Goal: Transaction & Acquisition: Purchase product/service

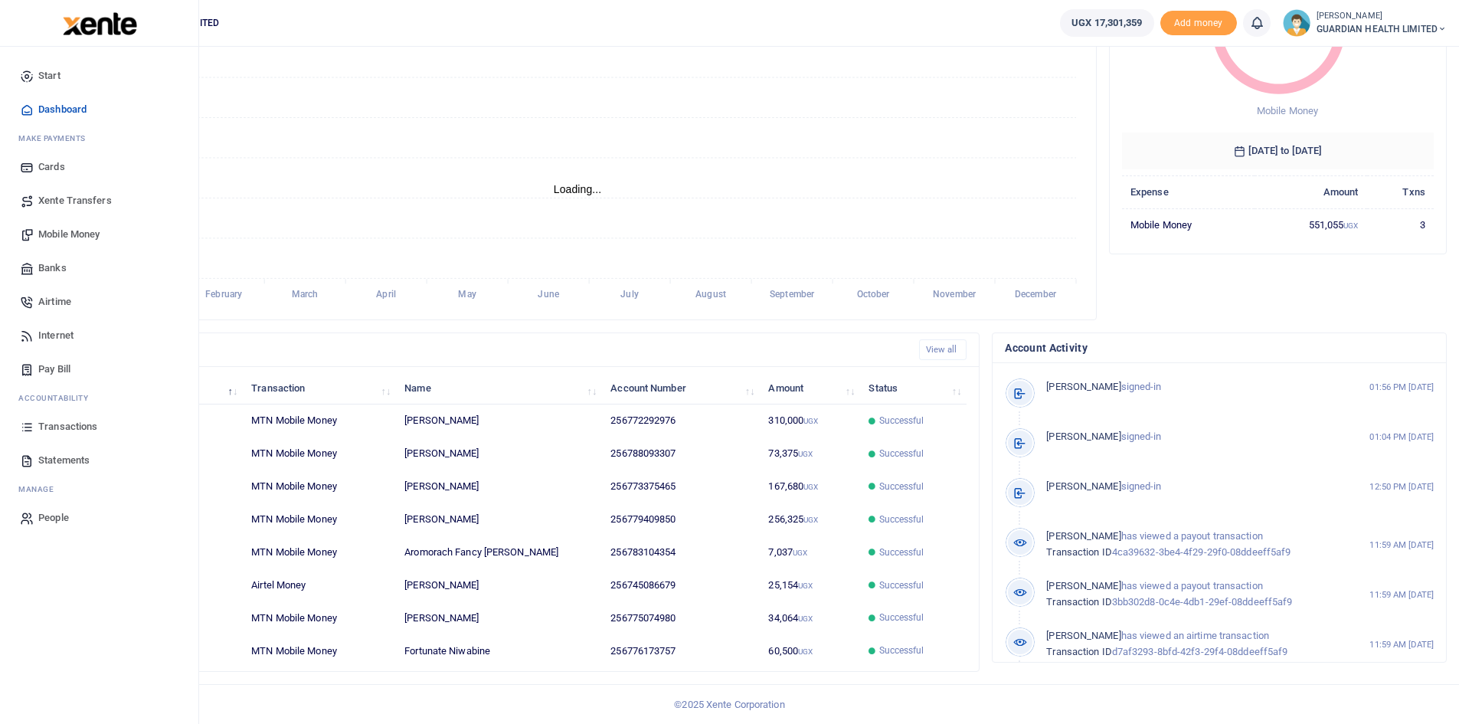
scroll to position [12, 12]
click at [75, 234] on span "Mobile Money" at bounding box center [68, 234] width 61 height 15
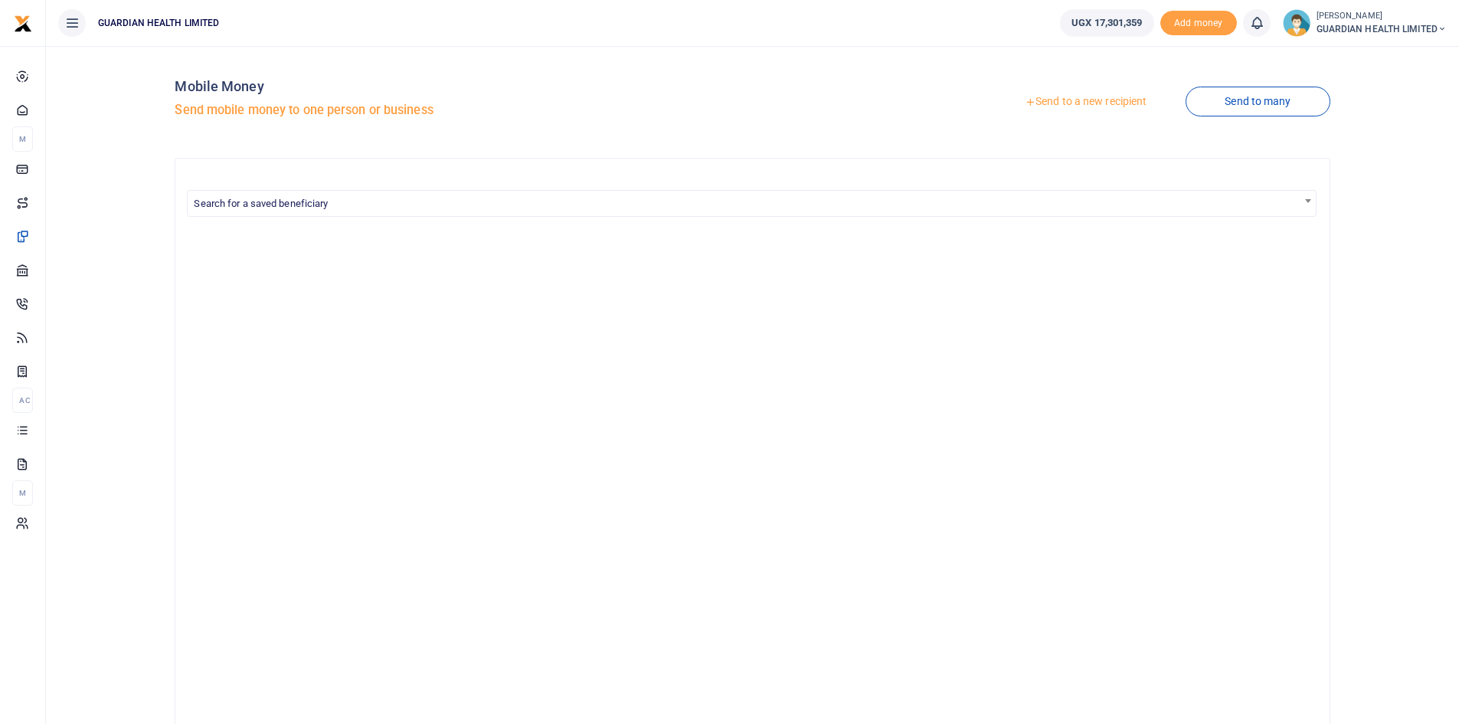
click at [1056, 97] on link "Send to a new recipient" at bounding box center [1086, 102] width 200 height 28
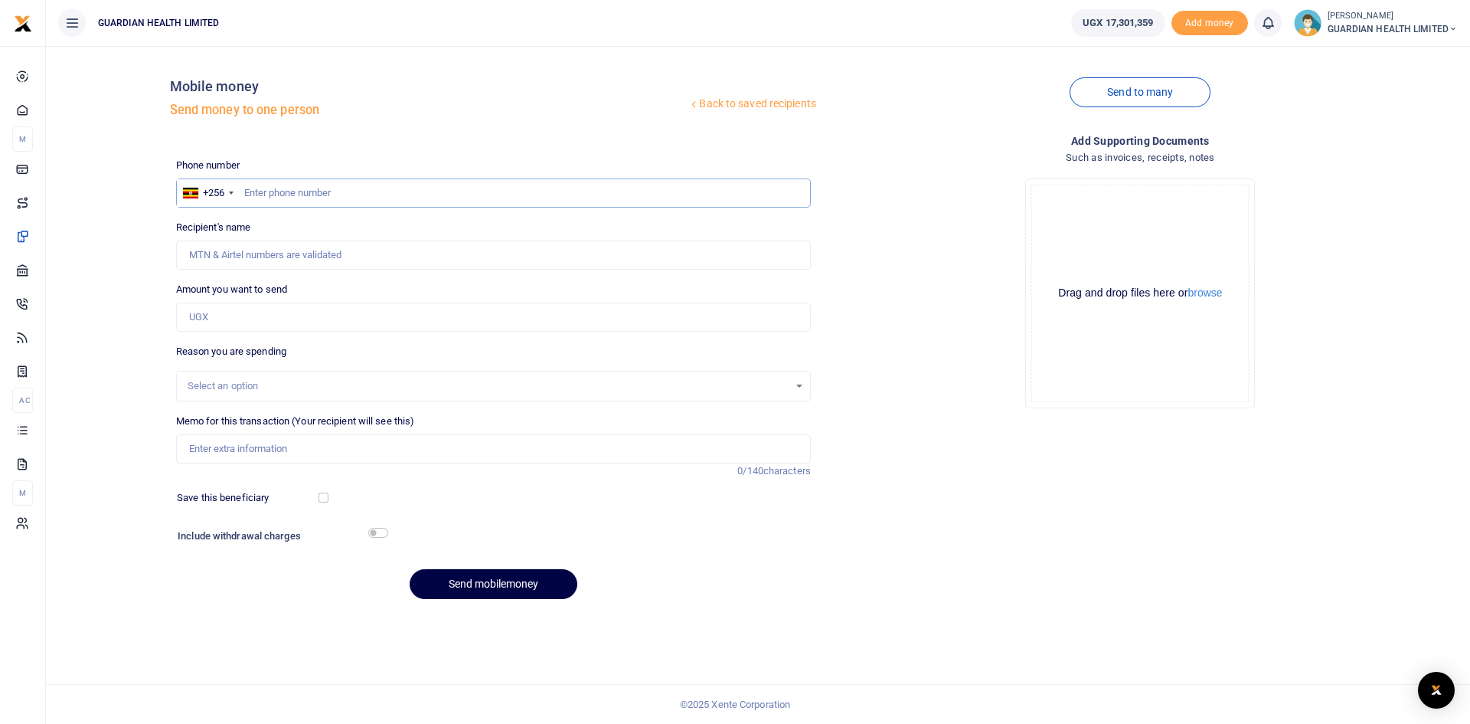
click at [322, 192] on input "text" at bounding box center [493, 192] width 635 height 29
type input "773375465"
type input "[PERSON_NAME]"
type input "773375465"
click at [276, 322] on input "Amount you want to send" at bounding box center [493, 317] width 635 height 29
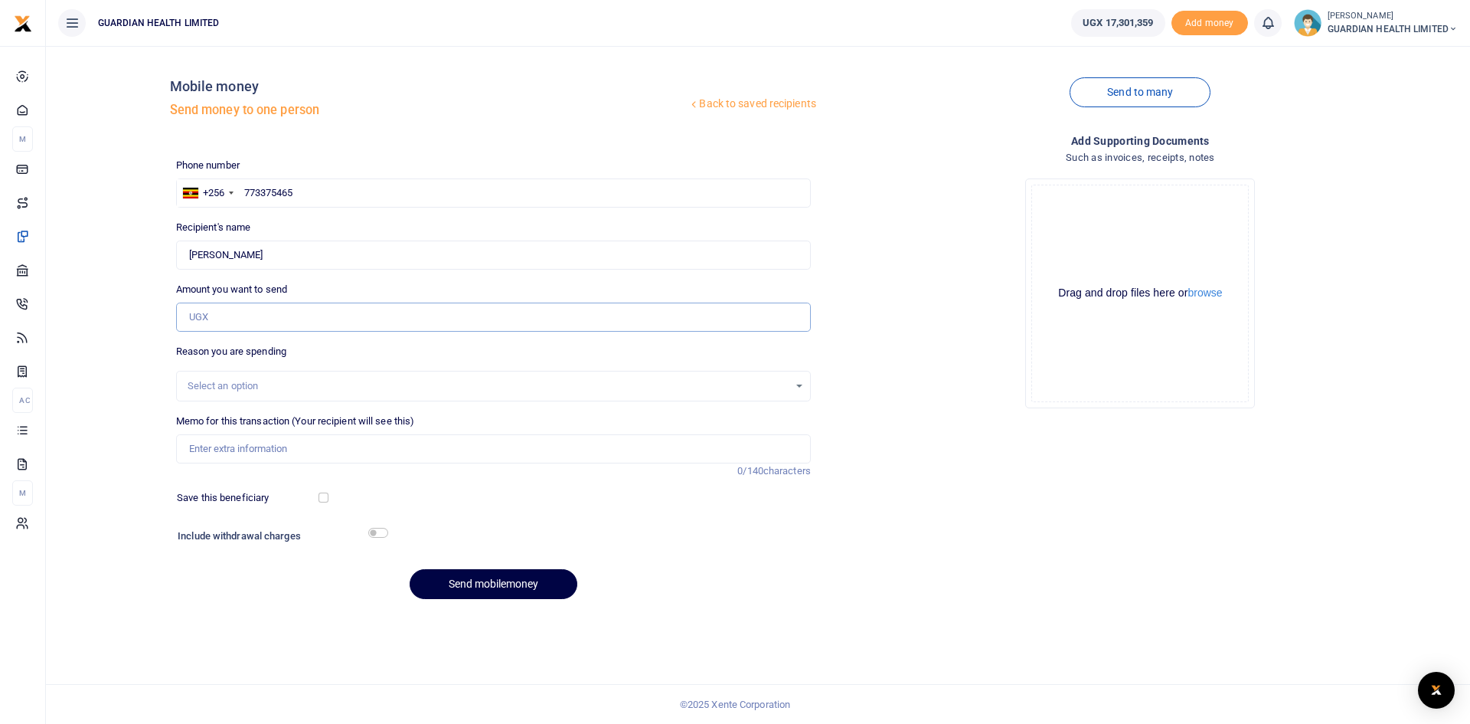
click at [279, 321] on input "Amount you want to send" at bounding box center [493, 317] width 635 height 29
click at [359, 319] on input "Amount you want to send" at bounding box center [493, 317] width 635 height 29
type input "75,395"
click at [240, 445] on input "Memo for this transaction (Your recipient will see this)" at bounding box center [493, 448] width 635 height 29
click at [284, 446] on input "NDA verification fees for Turkey stock inclusive of Bank charges" at bounding box center [493, 448] width 635 height 29
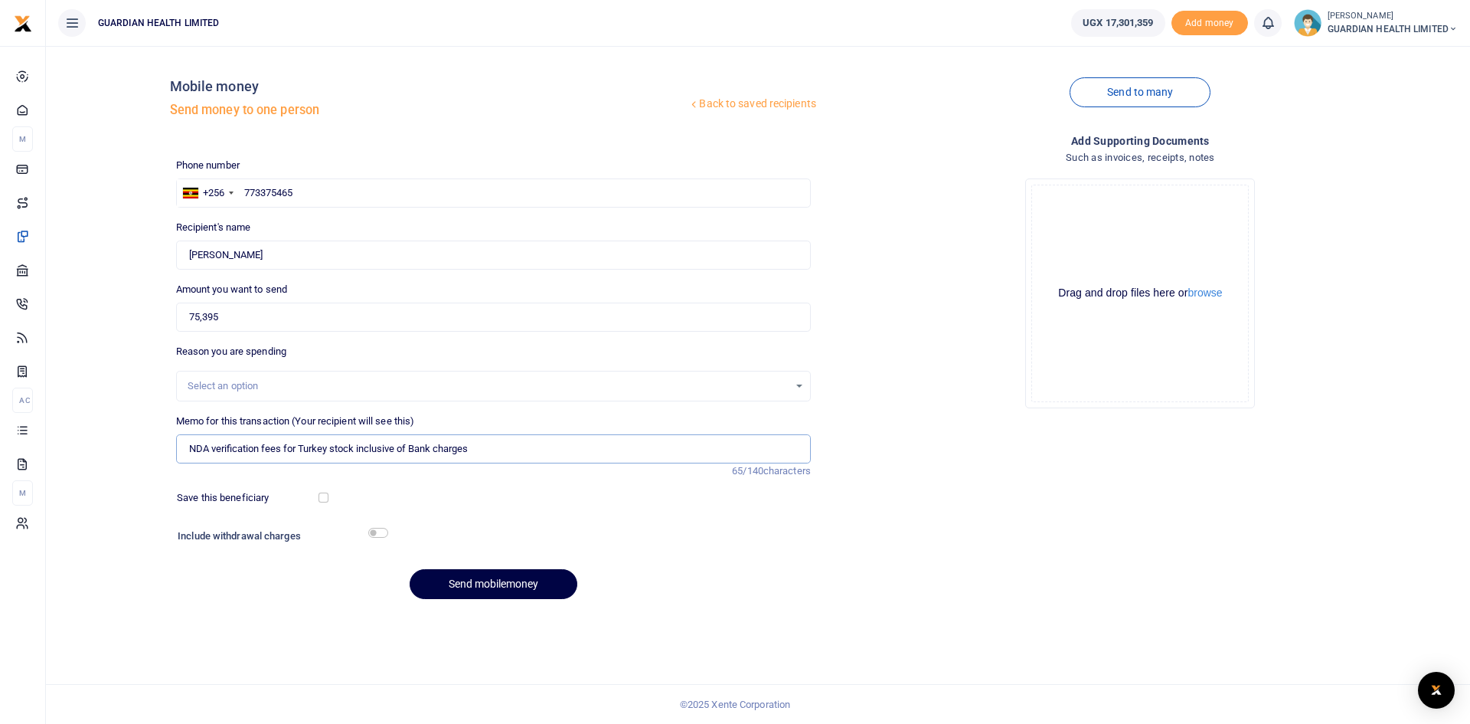
drag, startPoint x: 282, startPoint y: 448, endPoint x: 593, endPoint y: 450, distance: 310.9
click at [593, 450] on input "NDA verification fees for Turkey stock inclusive of Bank charges" at bounding box center [493, 448] width 635 height 29
type input "NDA verification fees"
click at [610, 528] on div at bounding box center [575, 537] width 377 height 25
click at [198, 317] on input "75,395" at bounding box center [493, 317] width 635 height 29
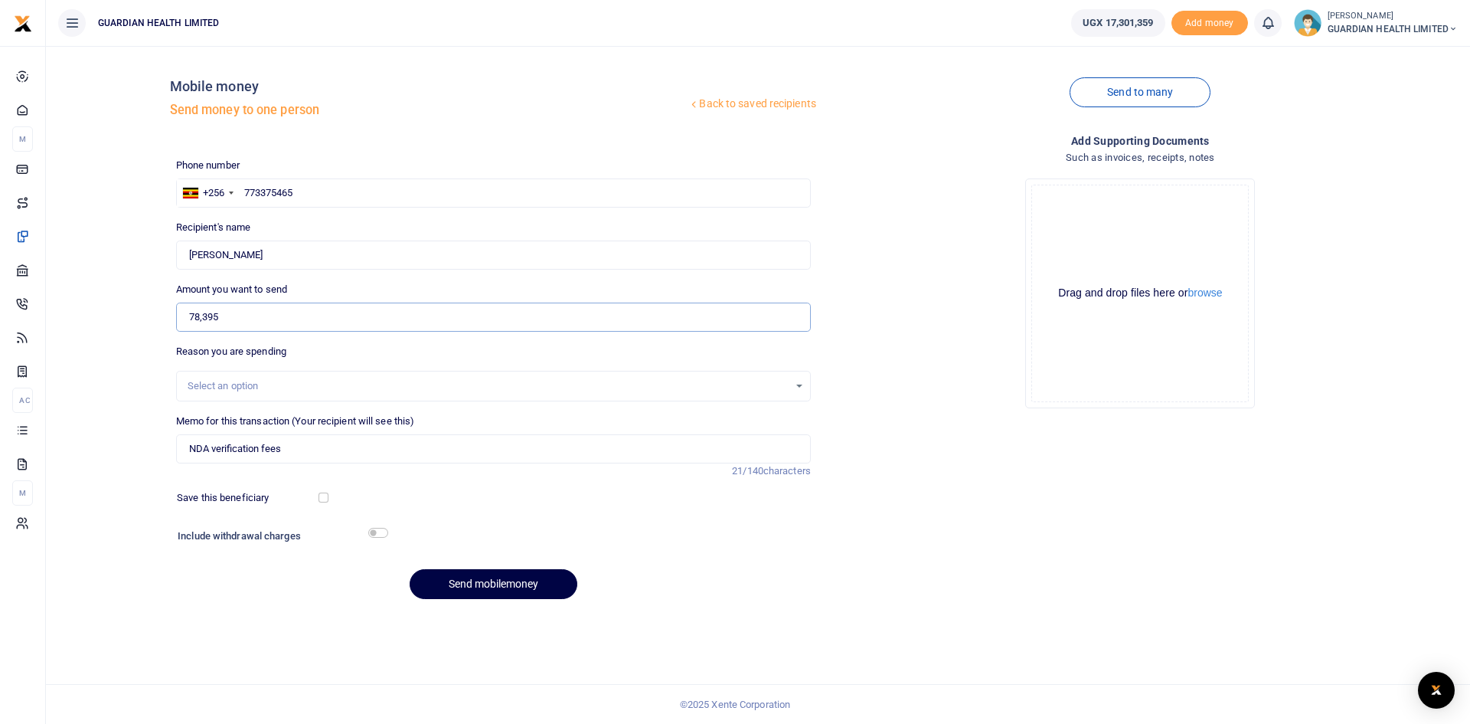
type input "78,395"
click at [302, 453] on input "NDA verification fees" at bounding box center [493, 448] width 635 height 29
type input "NDA verification fees inclusive of bank charges"
click at [325, 499] on input "checkbox" at bounding box center [324, 497] width 10 height 10
checkbox input "true"
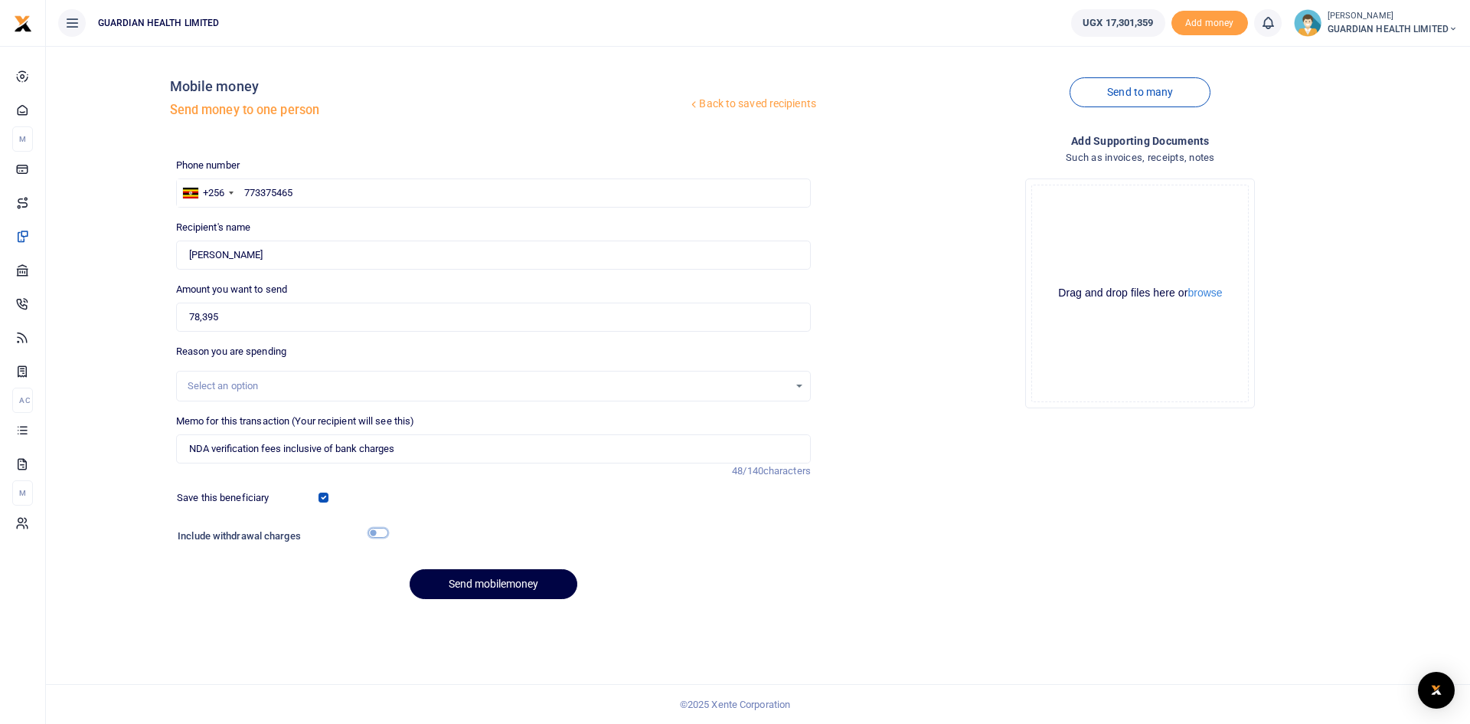
click at [374, 537] on input "checkbox" at bounding box center [378, 533] width 20 height 10
checkbox input "true"
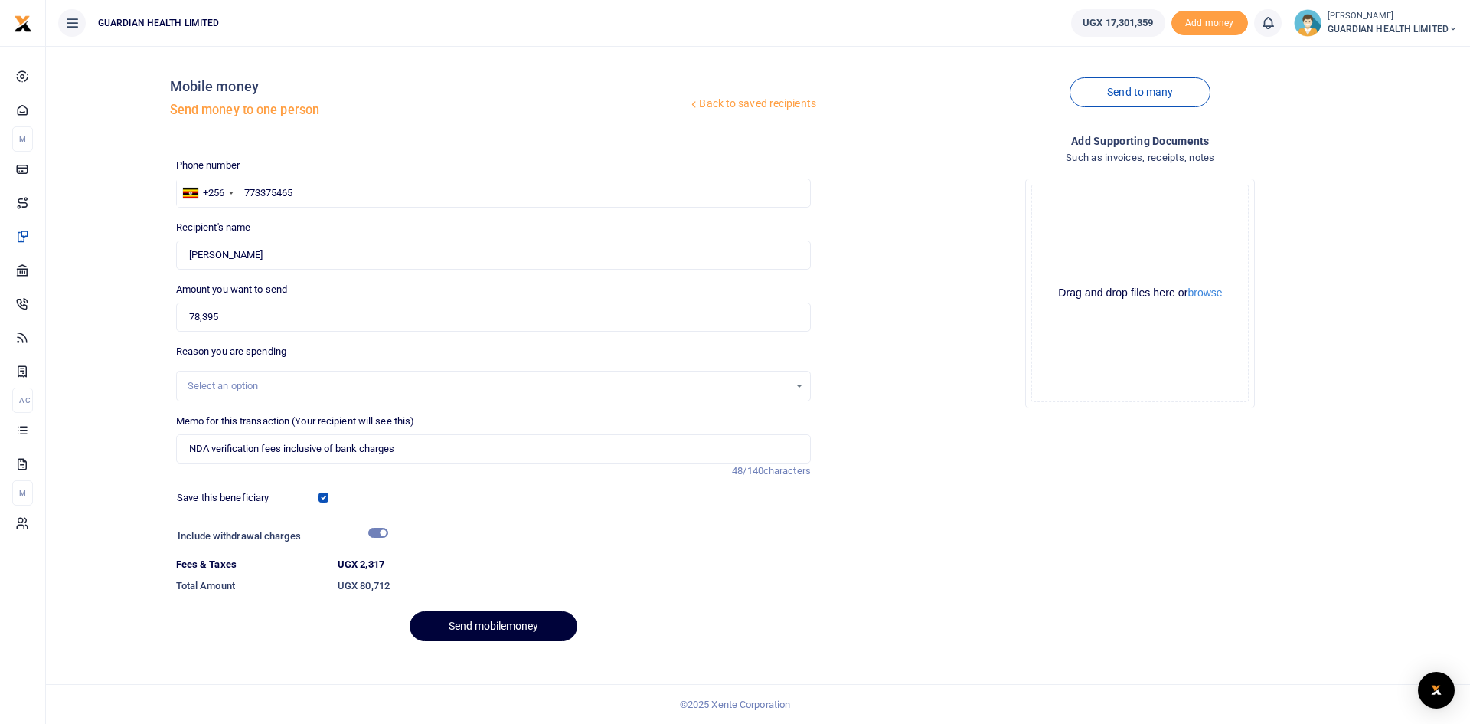
click at [458, 622] on button "Send mobilemoney" at bounding box center [494, 626] width 168 height 30
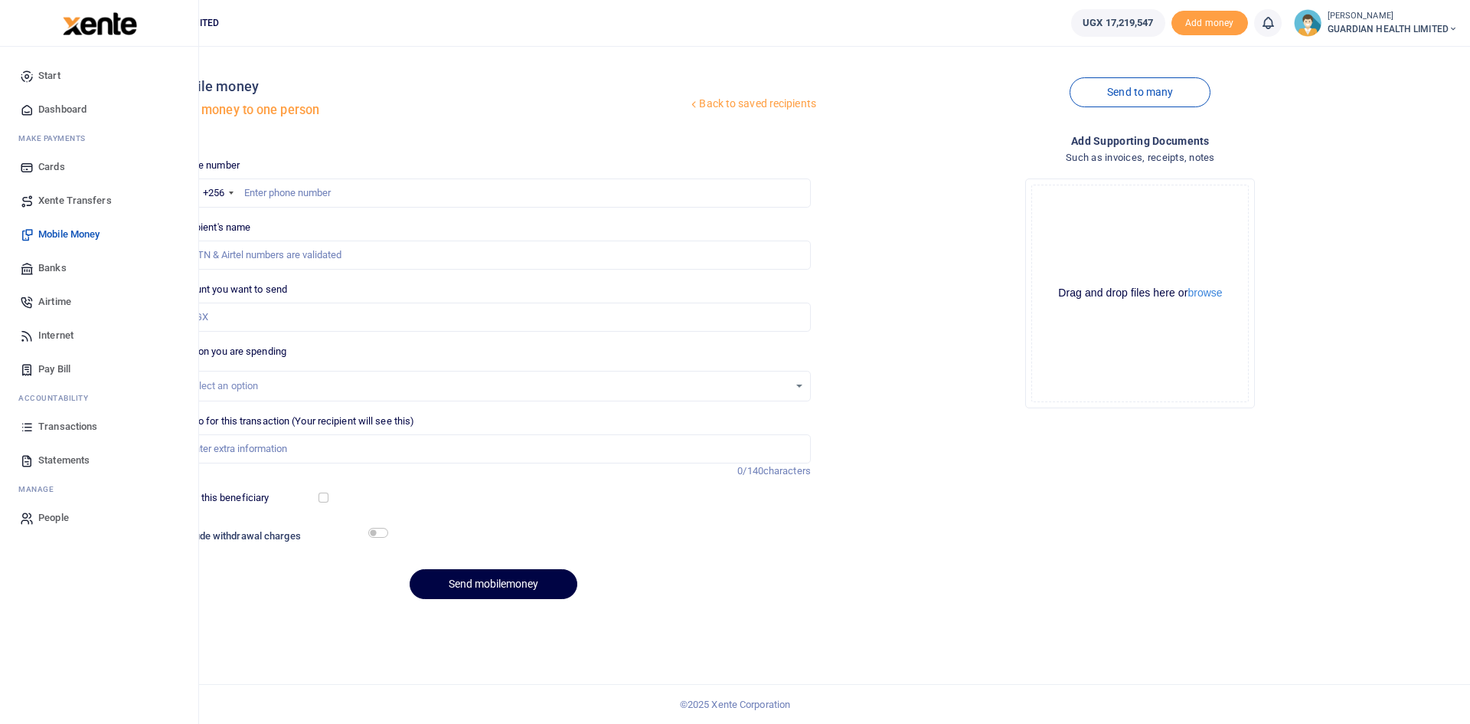
click at [61, 110] on span "Dashboard" at bounding box center [62, 109] width 48 height 15
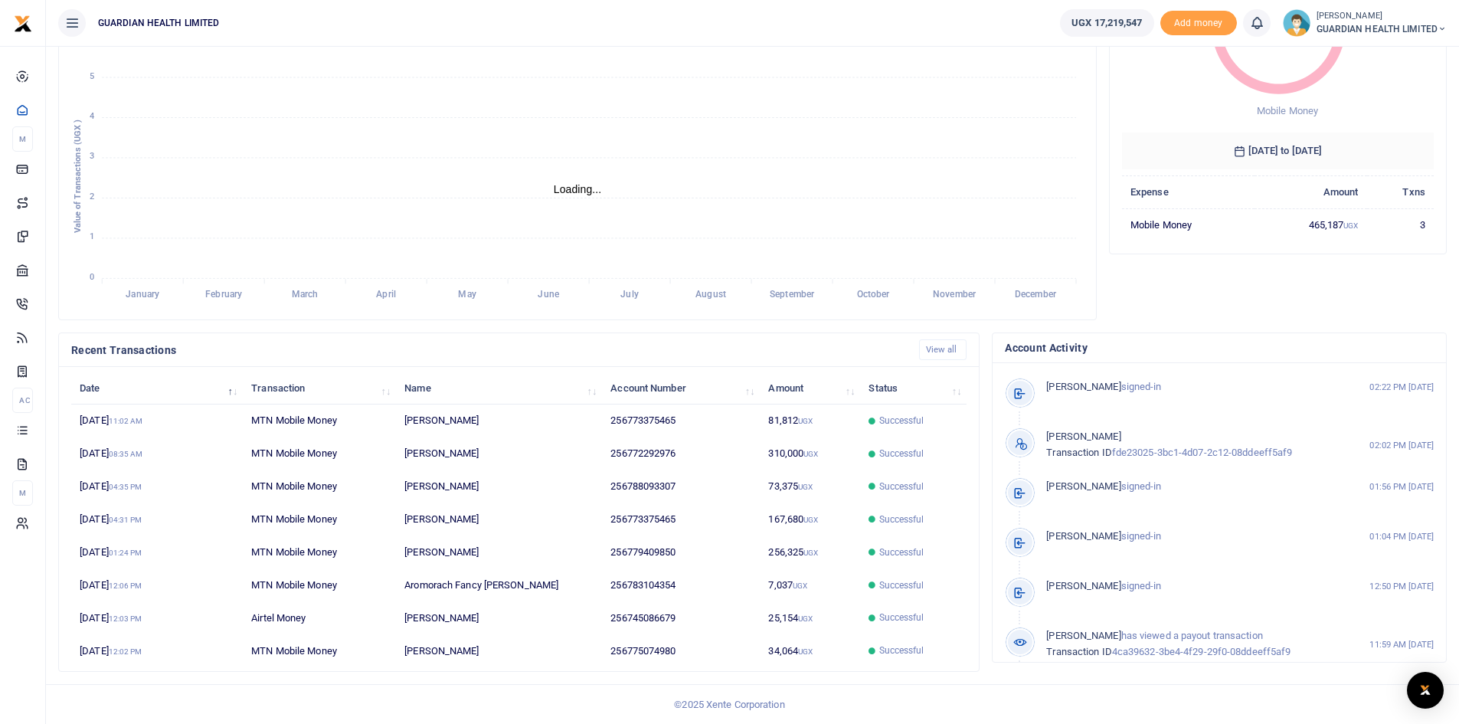
scroll to position [12, 12]
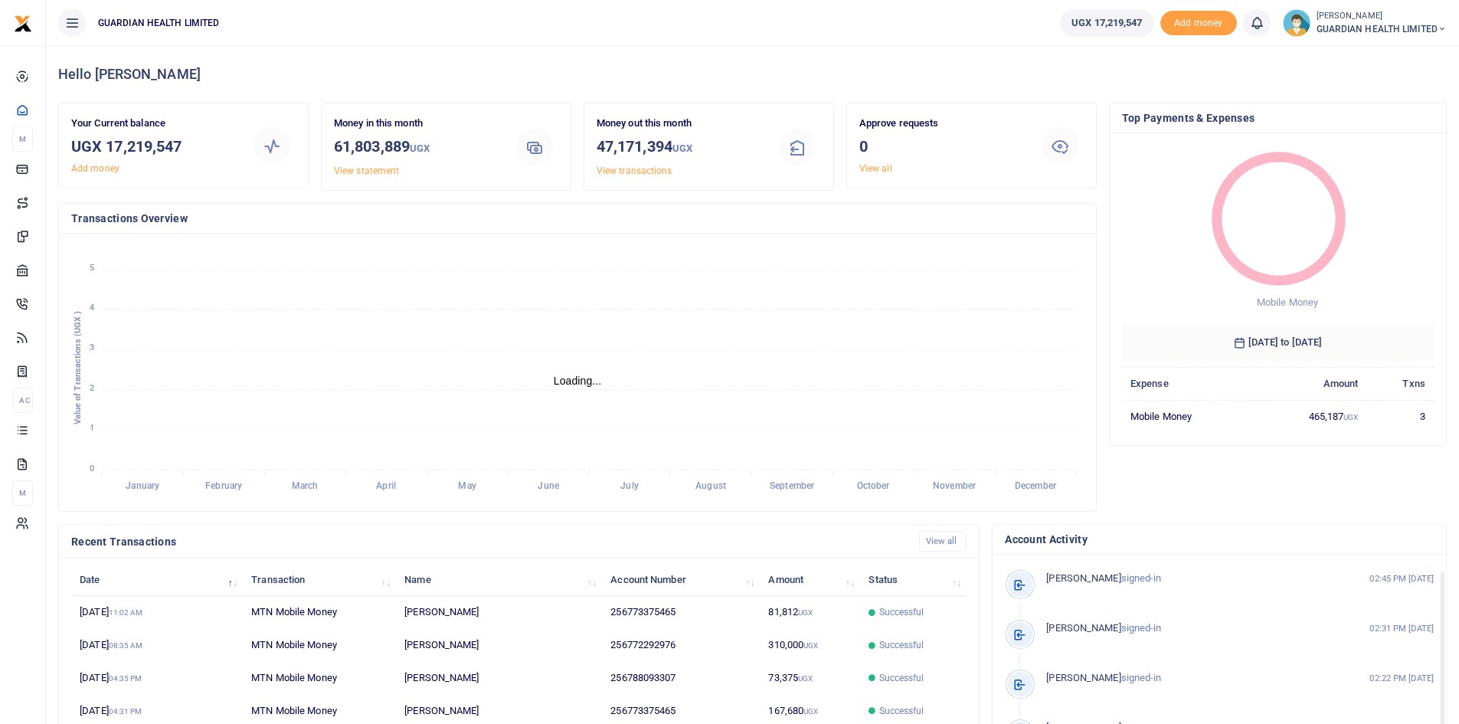
scroll to position [77, 0]
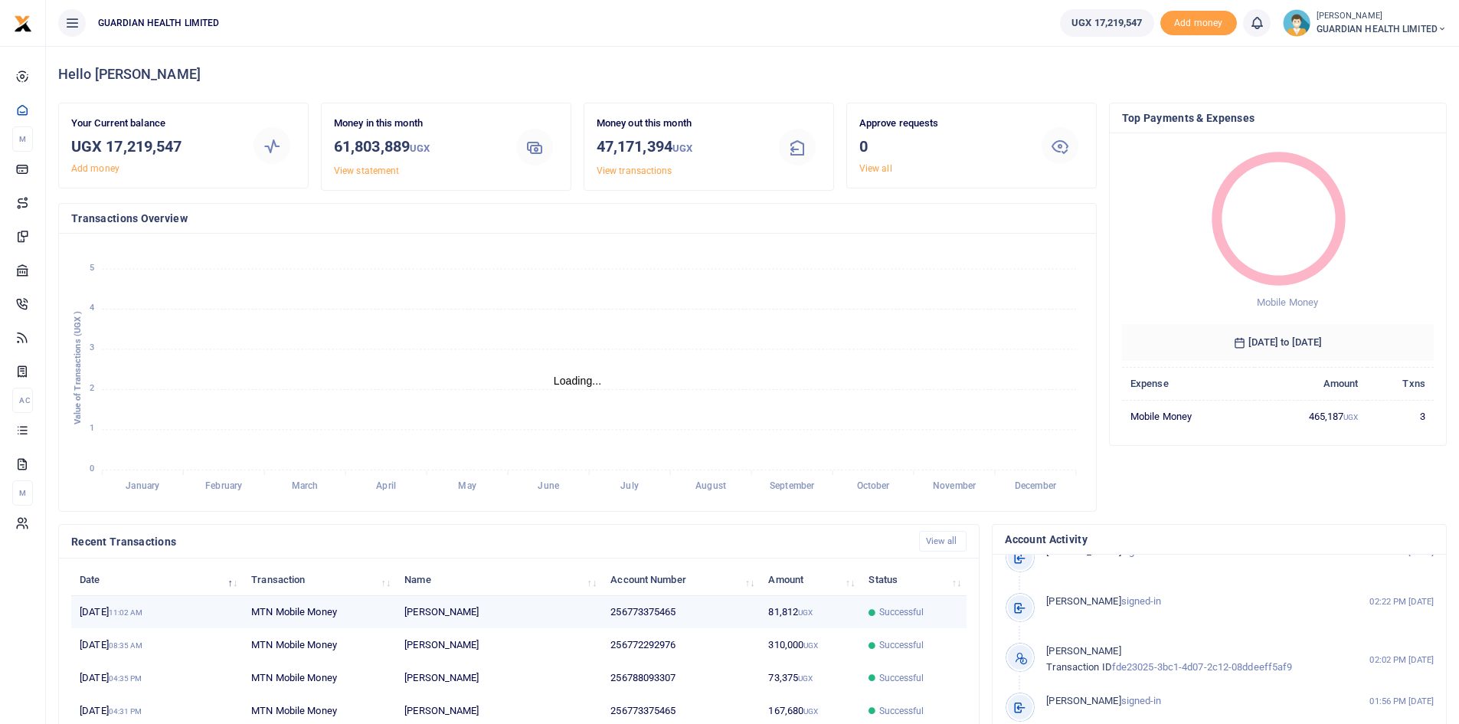
click at [776, 610] on td "81,812 UGX" at bounding box center [810, 612] width 100 height 33
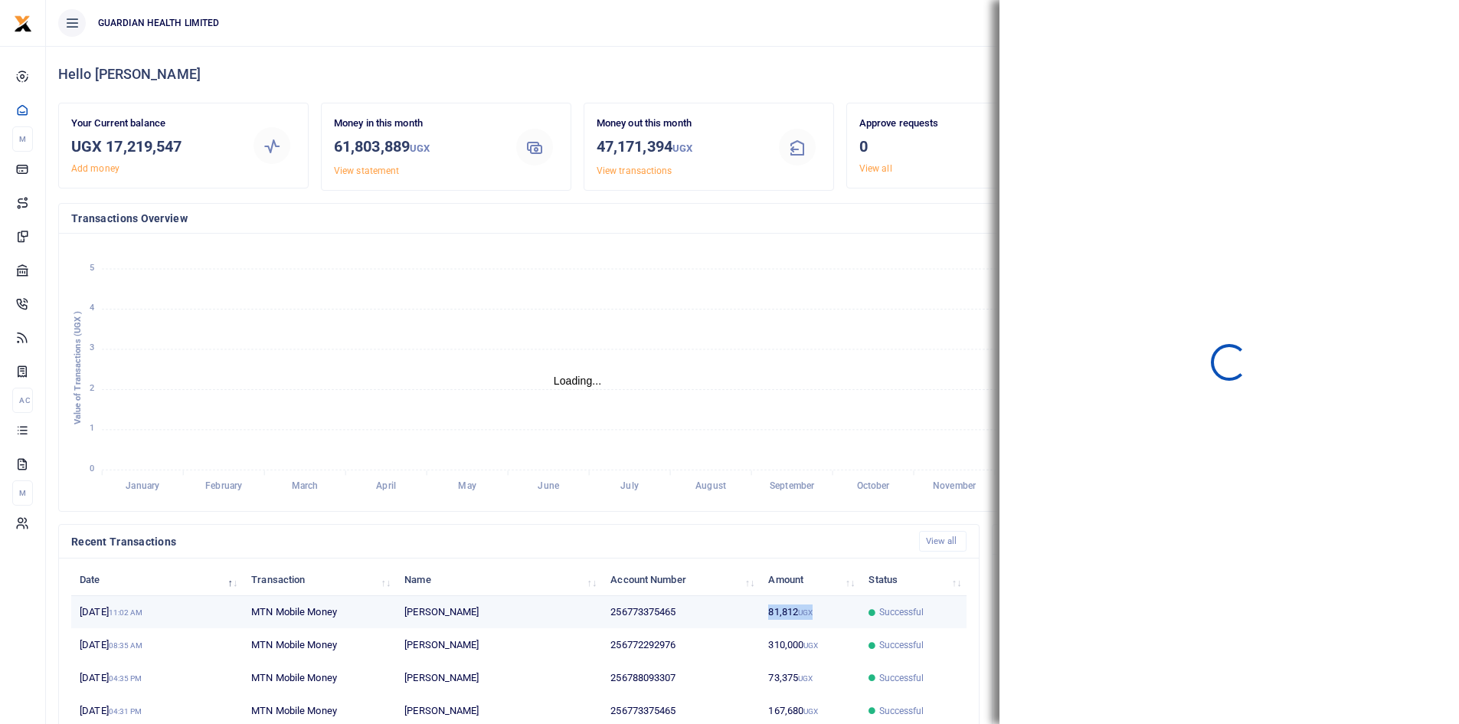
click at [776, 610] on td "81,812 UGX" at bounding box center [810, 612] width 100 height 33
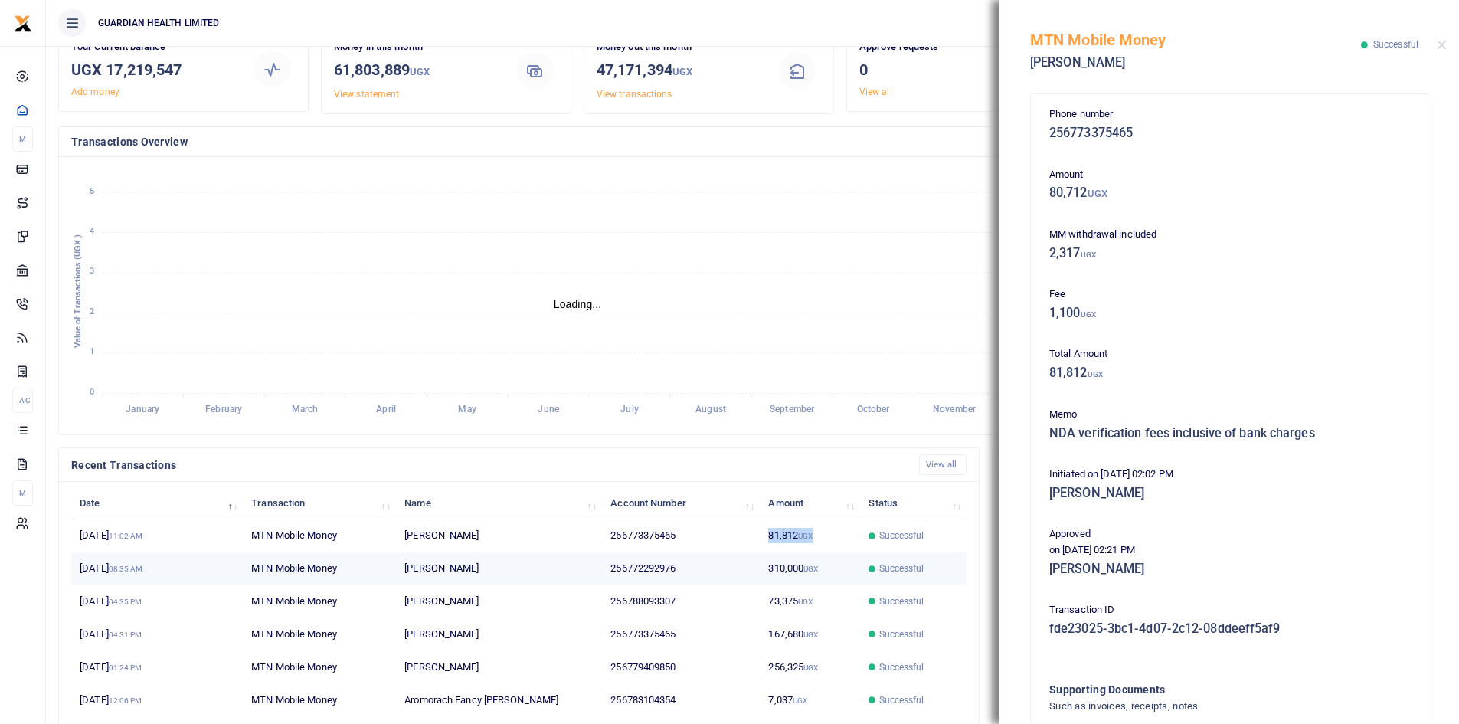
scroll to position [0, 0]
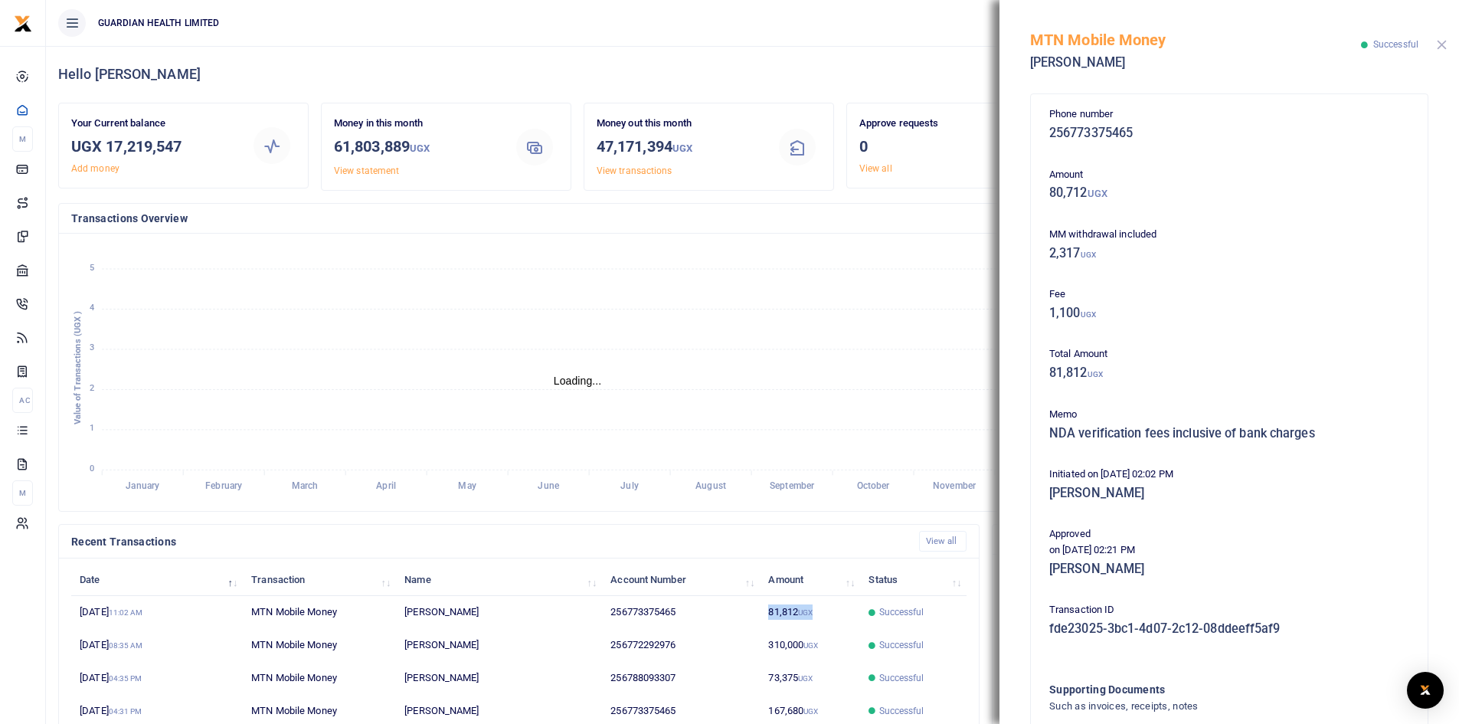
click at [1441, 44] on button "Close" at bounding box center [1442, 45] width 10 height 10
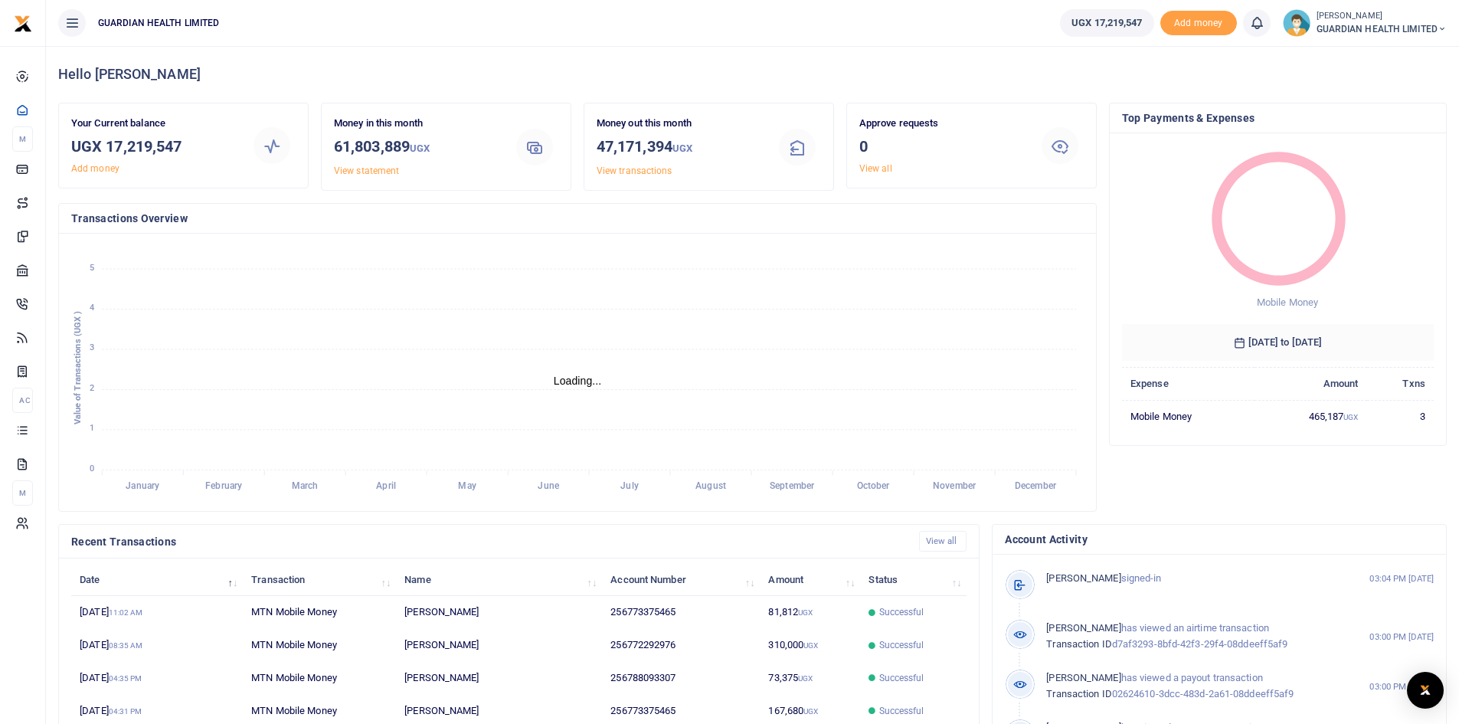
scroll to position [191, 0]
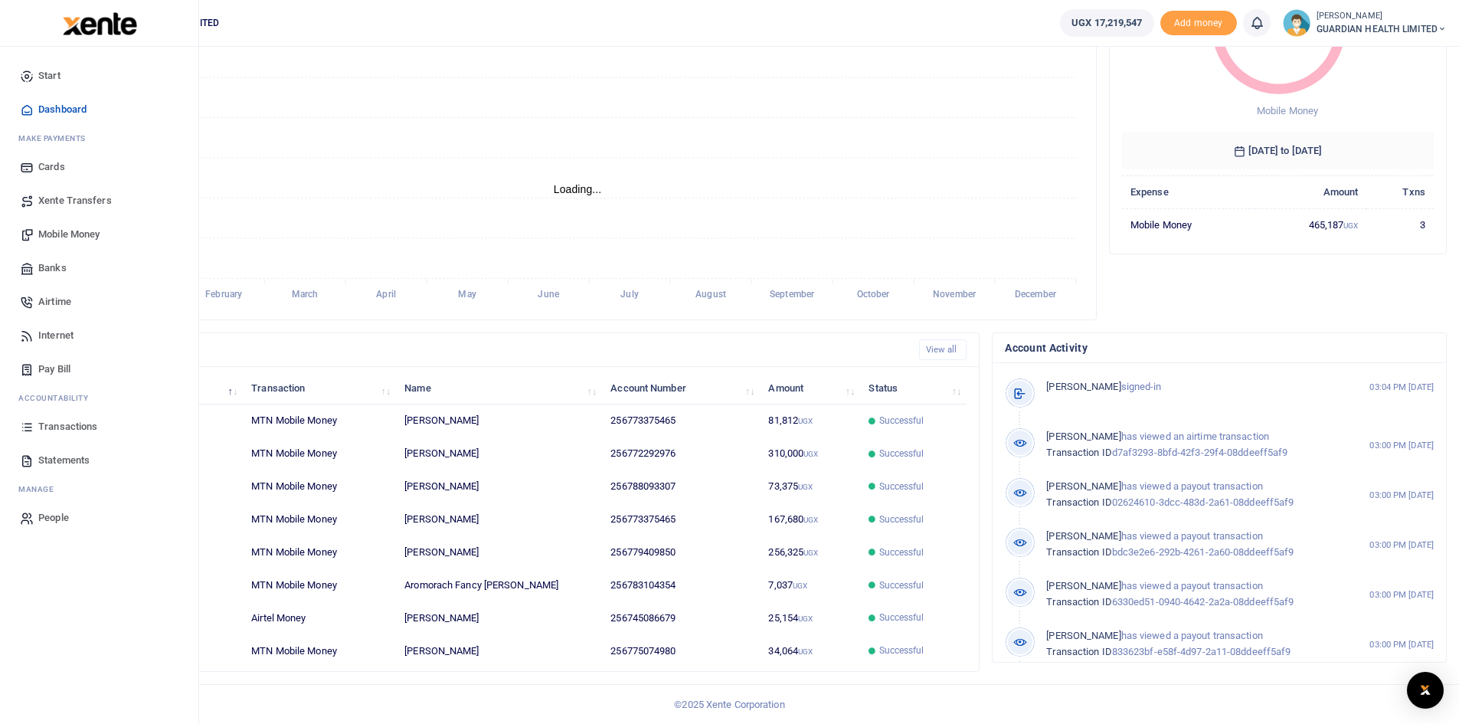
click at [67, 427] on span "Transactions" at bounding box center [67, 426] width 59 height 15
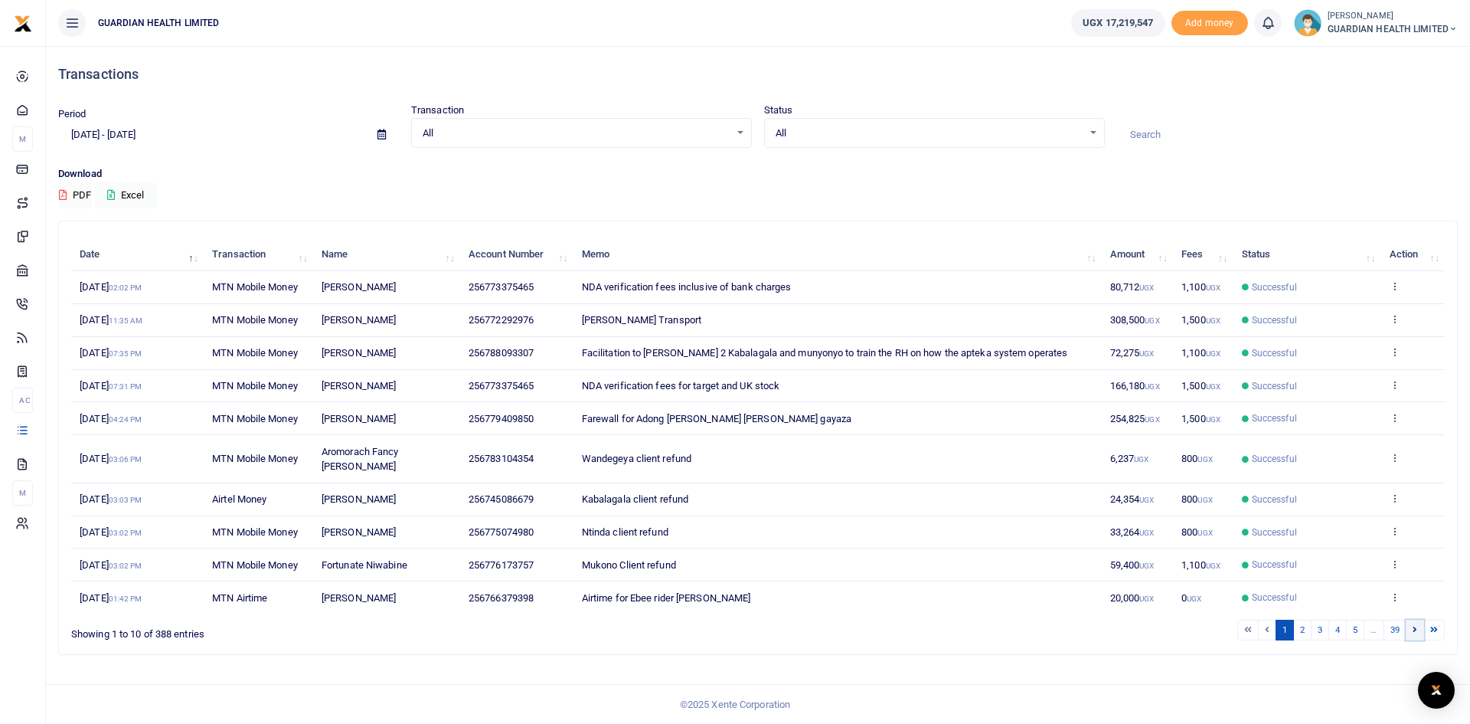
click at [1415, 625] on icon at bounding box center [1415, 629] width 5 height 8
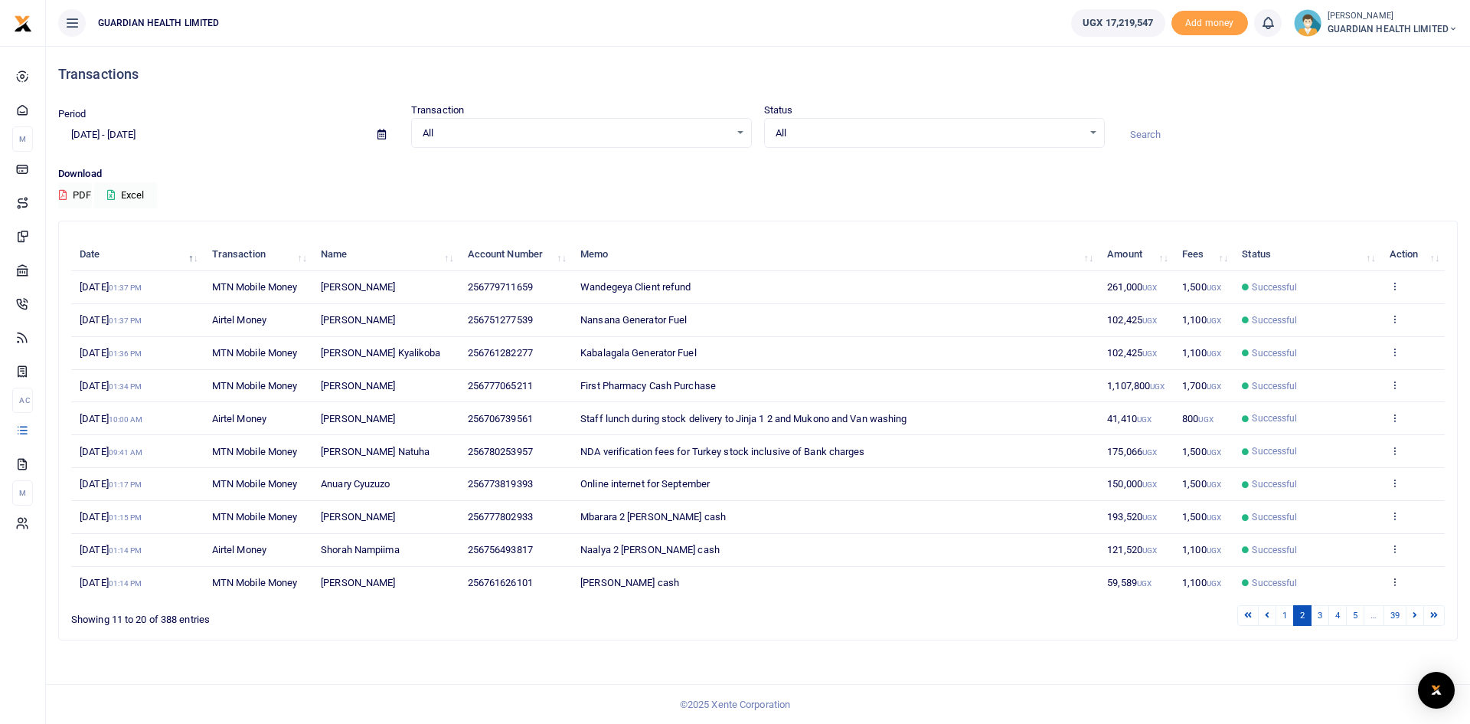
click at [1415, 616] on icon at bounding box center [1415, 614] width 5 height 8
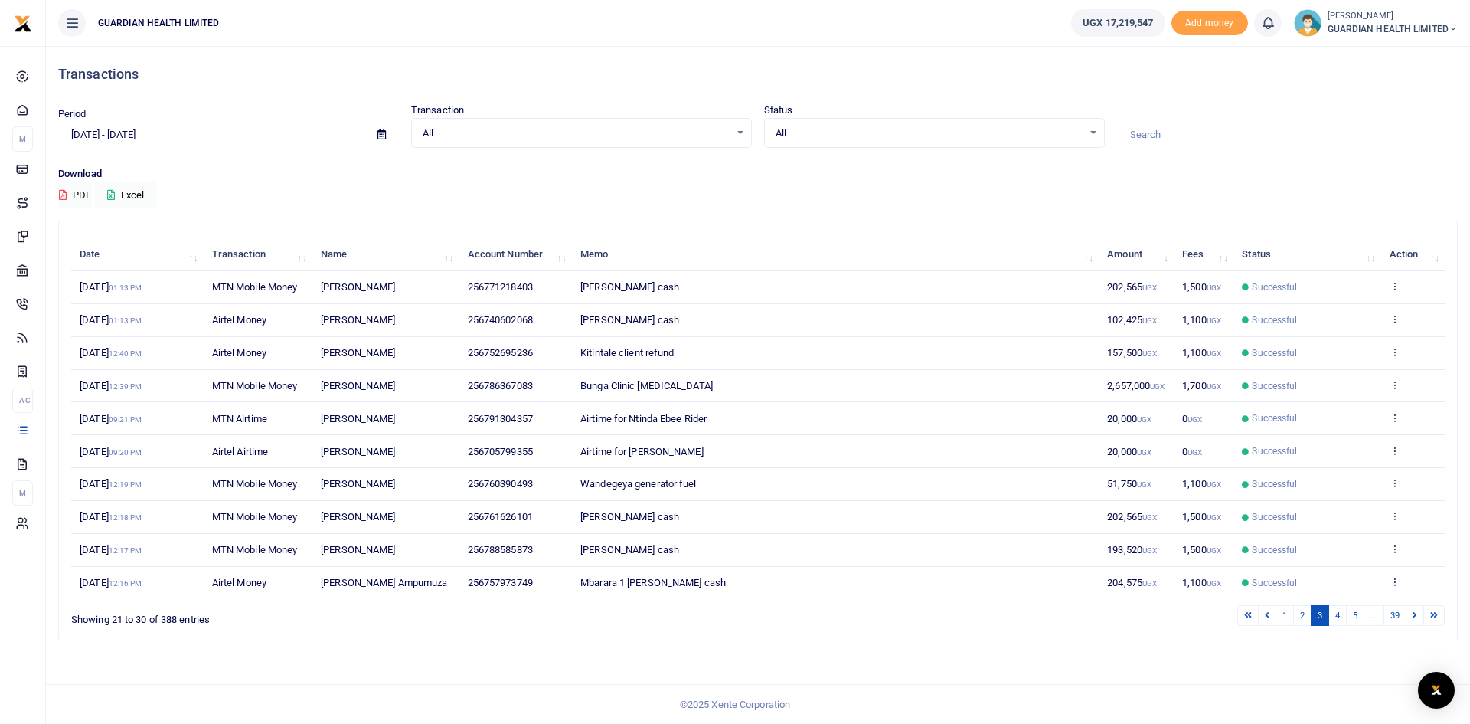
click at [1415, 616] on icon at bounding box center [1415, 614] width 5 height 8
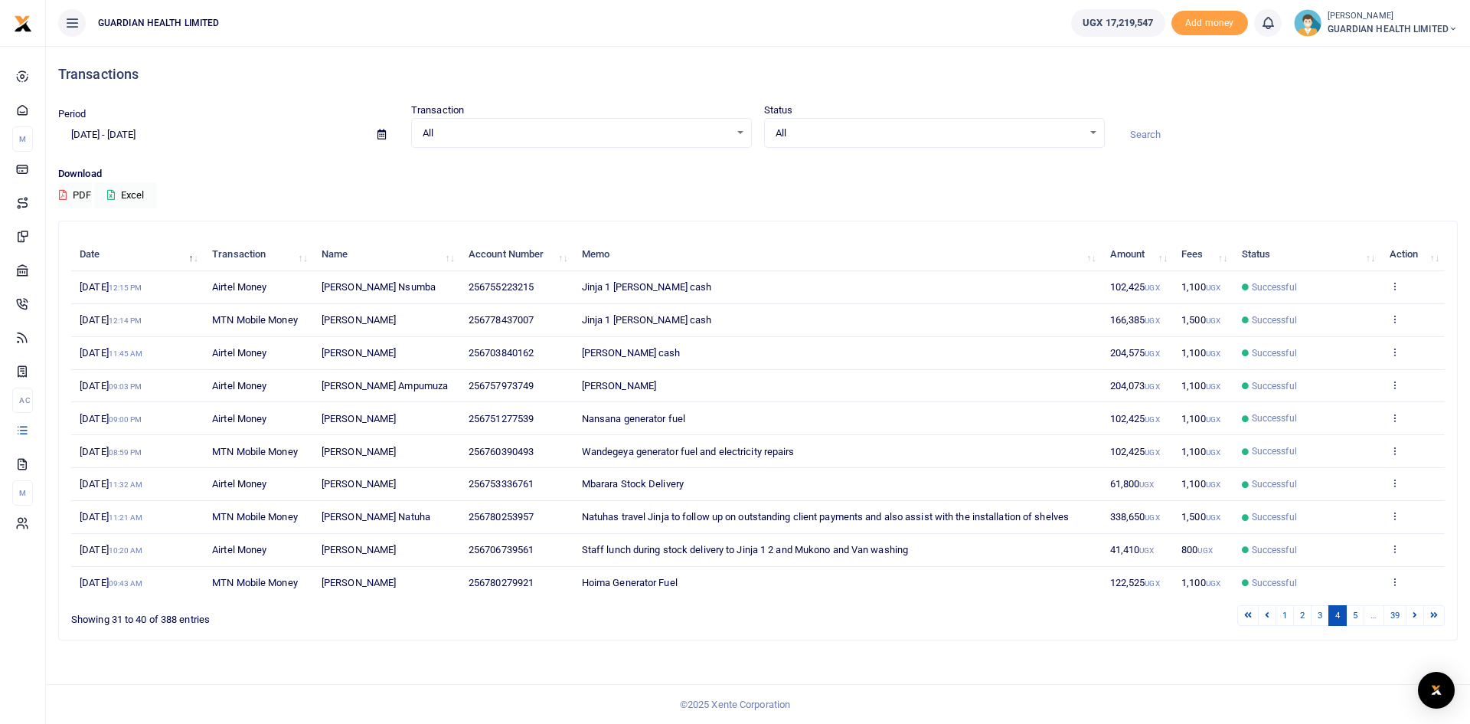
click at [1415, 616] on icon at bounding box center [1415, 614] width 5 height 8
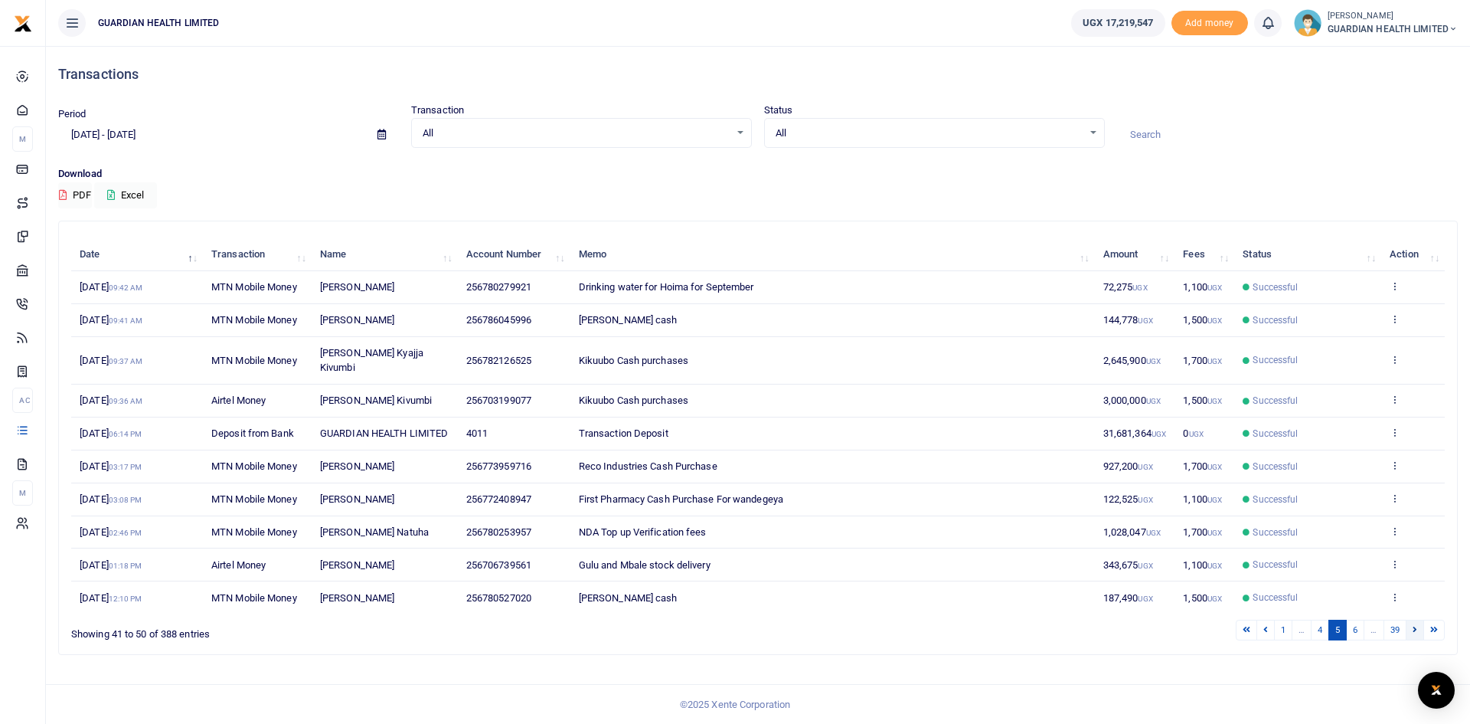
click at [1413, 624] on link at bounding box center [1415, 630] width 18 height 21
